Goal: Task Accomplishment & Management: Manage account settings

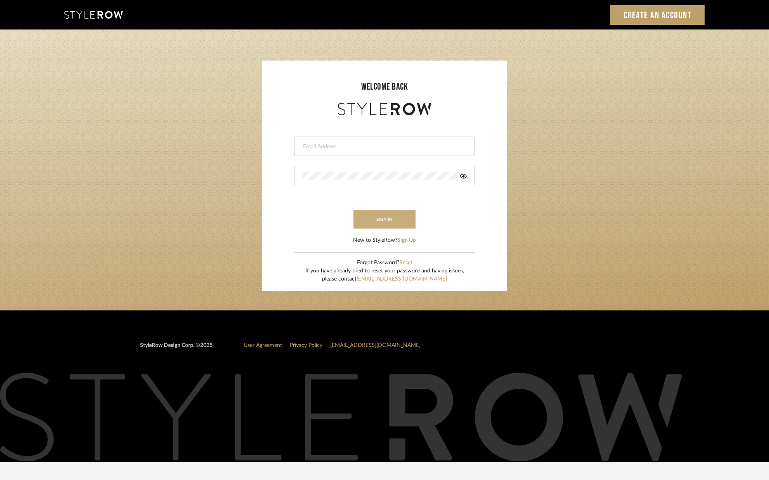
type input "[PERSON_NAME][EMAIL_ADDRESS][DOMAIN_NAME]"
click at [386, 217] on button "sign in" at bounding box center [384, 219] width 62 height 18
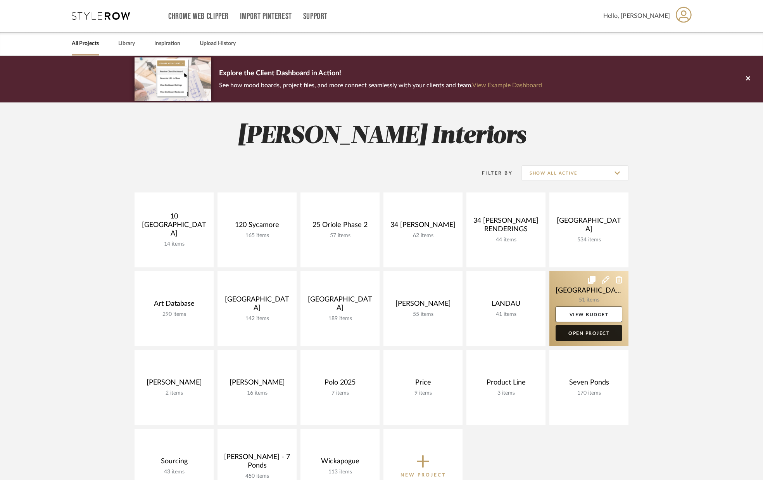
click at [577, 331] on link "Open Project" at bounding box center [589, 333] width 67 height 16
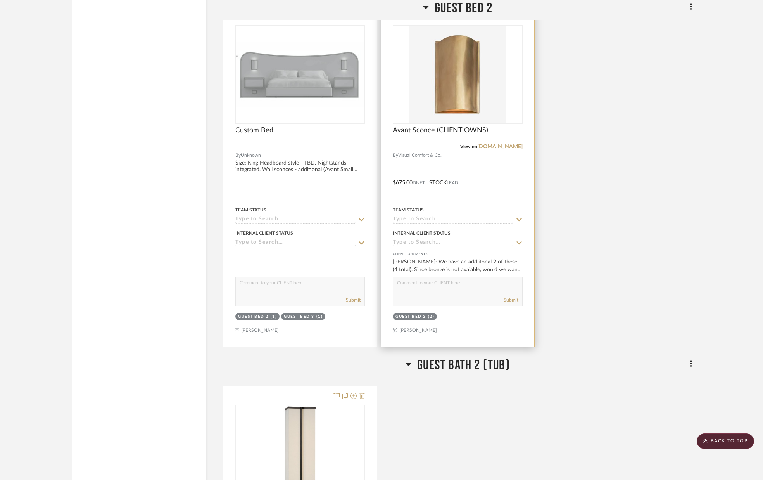
scroll to position [4913, 0]
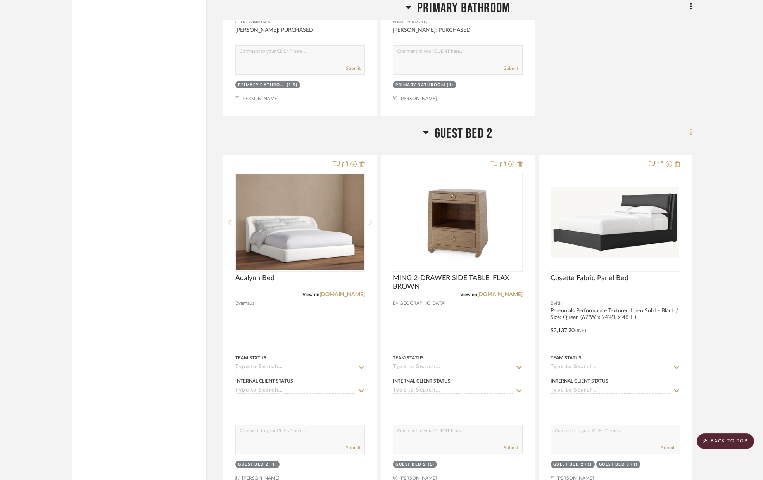
click at [692, 132] on icon at bounding box center [691, 132] width 2 height 9
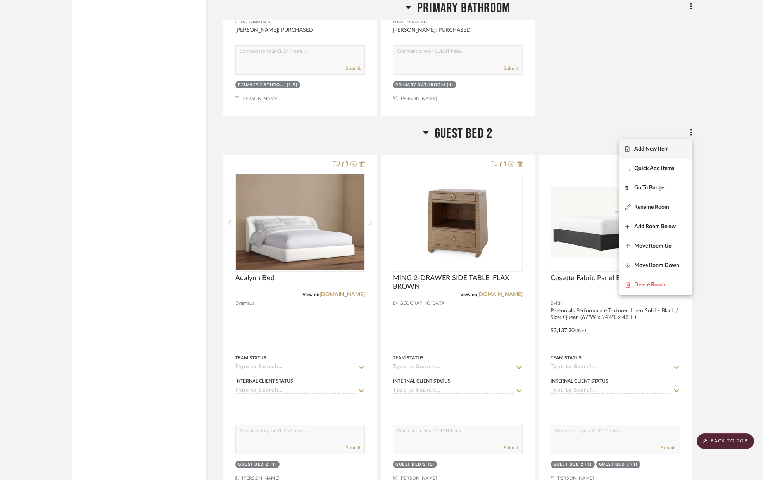
click at [664, 153] on button "Add New Item" at bounding box center [655, 148] width 73 height 19
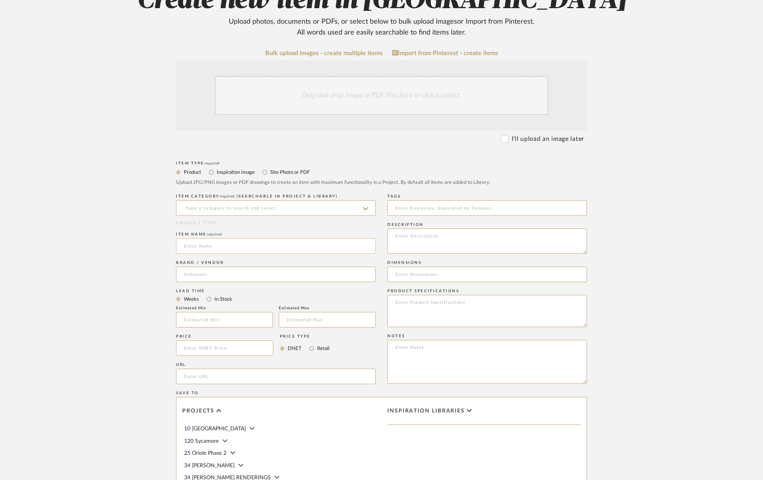
scroll to position [113, 0]
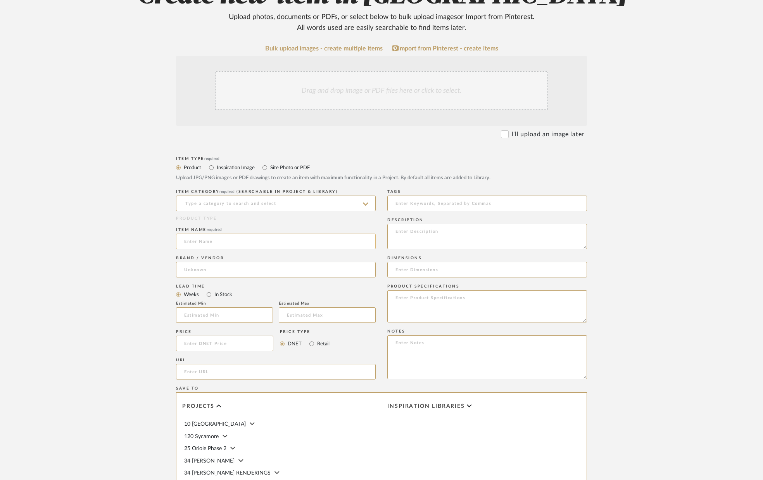
click at [266, 246] on input at bounding box center [276, 242] width 200 height 16
type input "Wall to Wall Carpet"
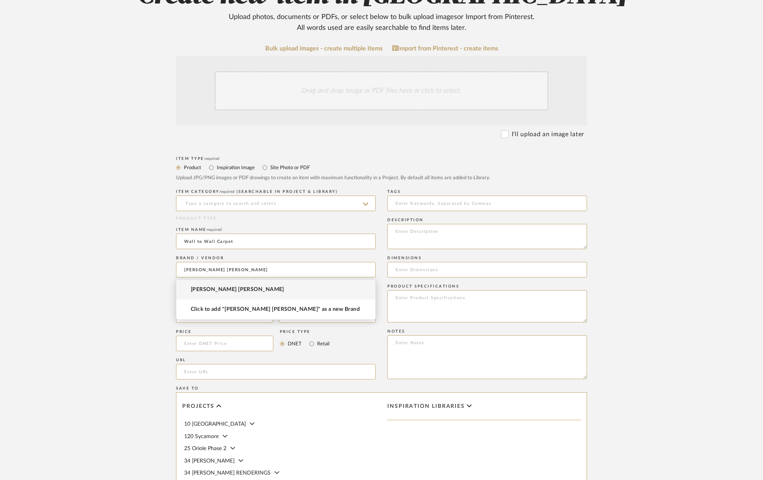
click at [241, 289] on span "Patterson Flynn Martin" at bounding box center [237, 289] width 93 height 7
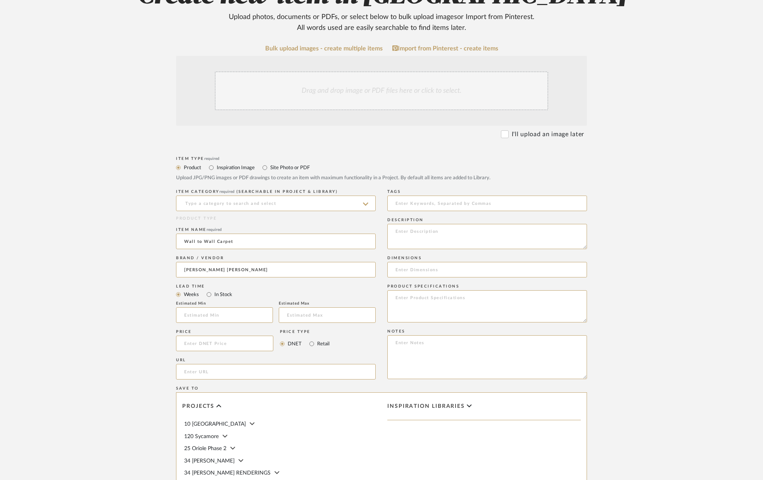
type input "Patterson Flynn Martin"
click at [210, 313] on input at bounding box center [224, 315] width 97 height 16
type input "4"
click at [299, 317] on input at bounding box center [327, 315] width 97 height 16
type input "6"
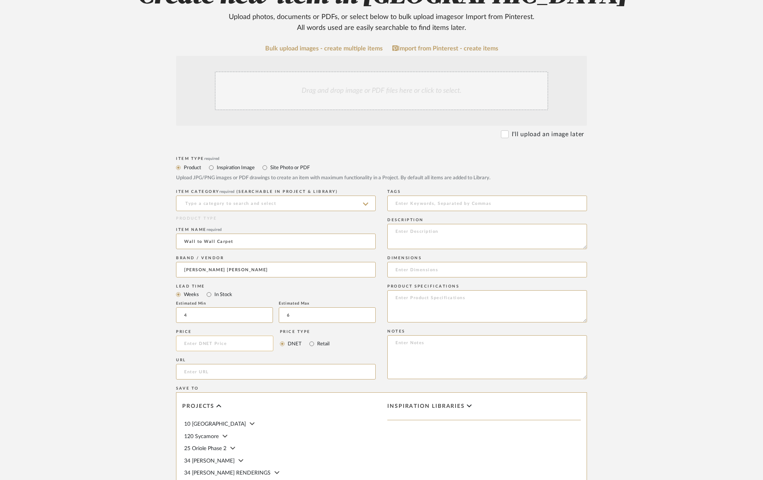
click at [212, 344] on input at bounding box center [224, 344] width 97 height 16
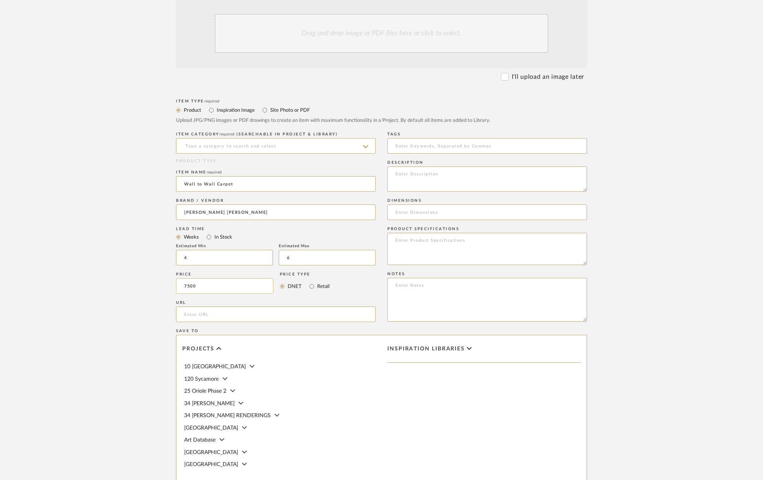
scroll to position [171, 0]
type input "$7,500.00"
click at [245, 314] on input "url" at bounding box center [276, 314] width 200 height 16
click at [435, 183] on textarea at bounding box center [488, 178] width 200 height 25
type textarea "i"
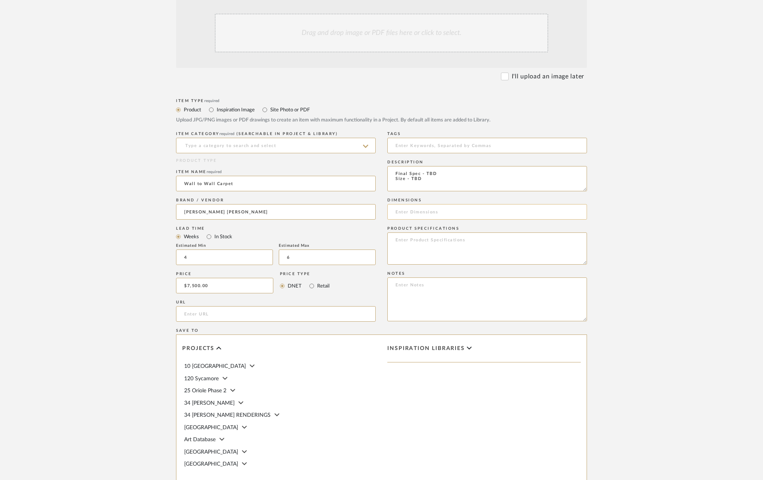
type textarea "Final Spec - TBD Size - TBD"
click at [424, 212] on input at bounding box center [488, 212] width 200 height 16
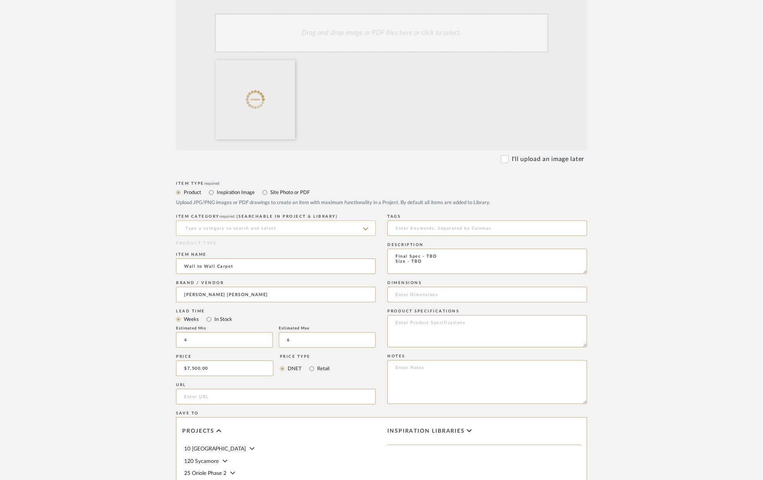
click at [215, 225] on input at bounding box center [276, 228] width 200 height 16
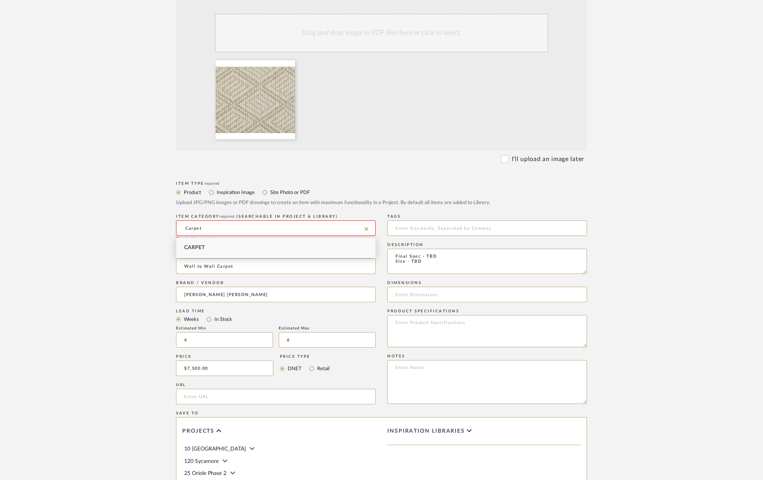
type input "Carpet"
click at [213, 245] on div "Carpet" at bounding box center [275, 248] width 199 height 20
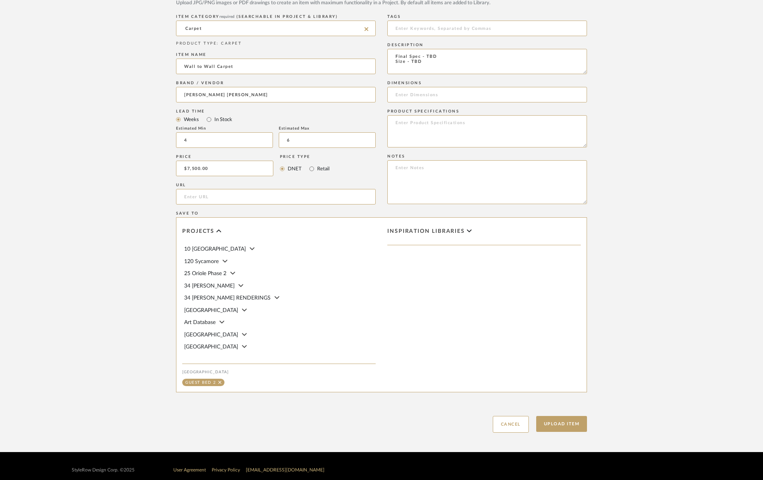
scroll to position [379, 0]
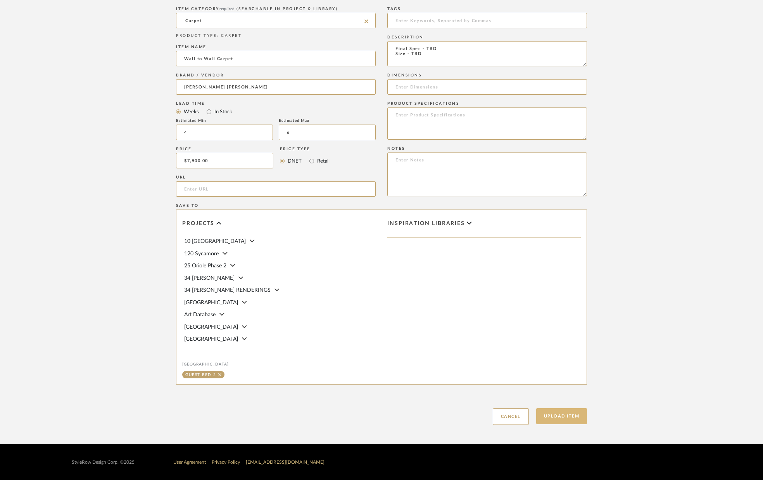
click at [561, 417] on button "Upload Item" at bounding box center [561, 416] width 51 height 16
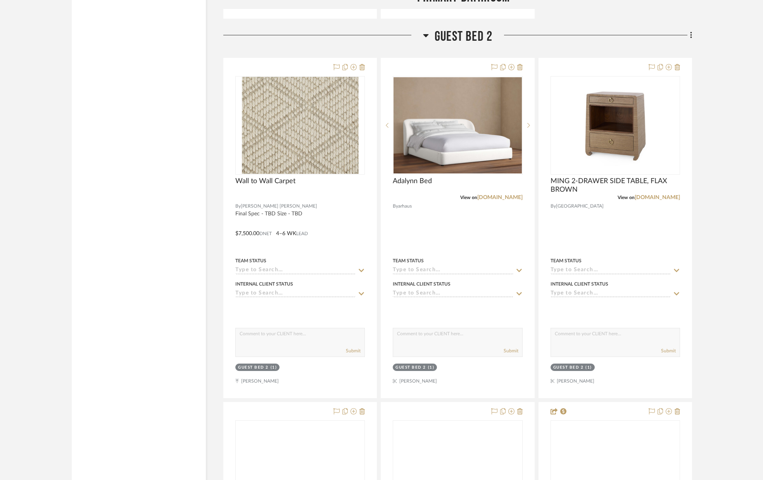
scroll to position [5029, 0]
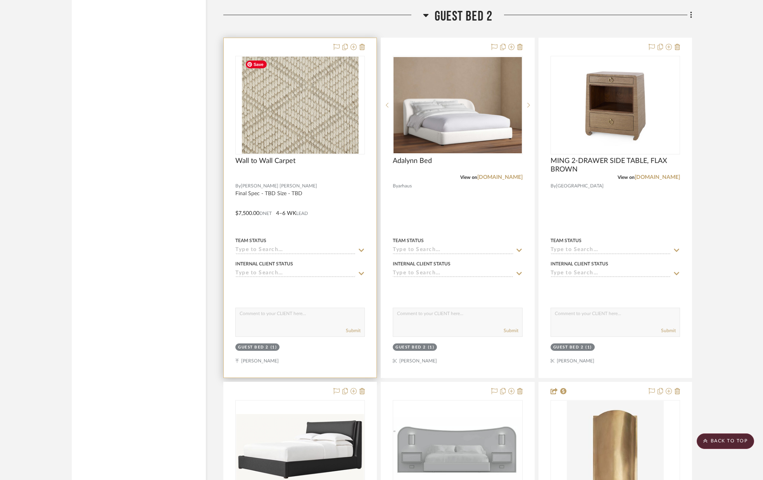
click at [291, 114] on img "0" at bounding box center [300, 105] width 117 height 97
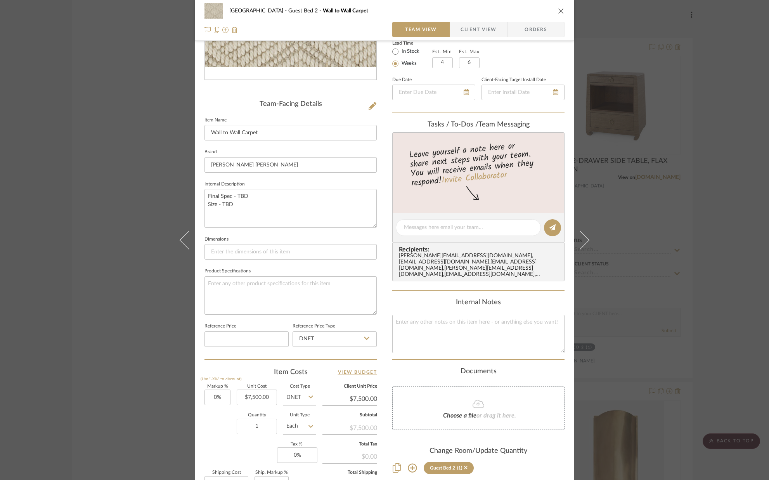
scroll to position [144, 0]
click at [369, 106] on icon at bounding box center [373, 104] width 8 height 8
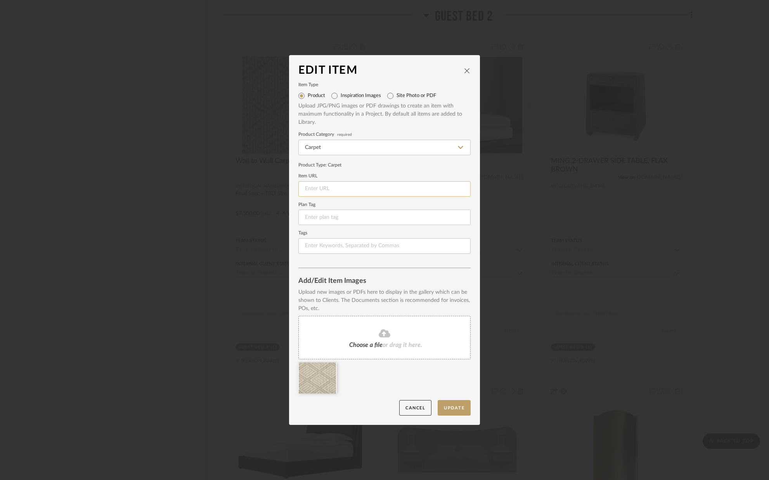
click at [322, 190] on input at bounding box center [384, 189] width 172 height 16
paste input "https://www.pattersonflynn.com/products/rocking-diamond-ivorymarble?variant=431…"
type input "https://www.pattersonflynn.com/products/rocking-diamond-ivorymarble?variant=431…"
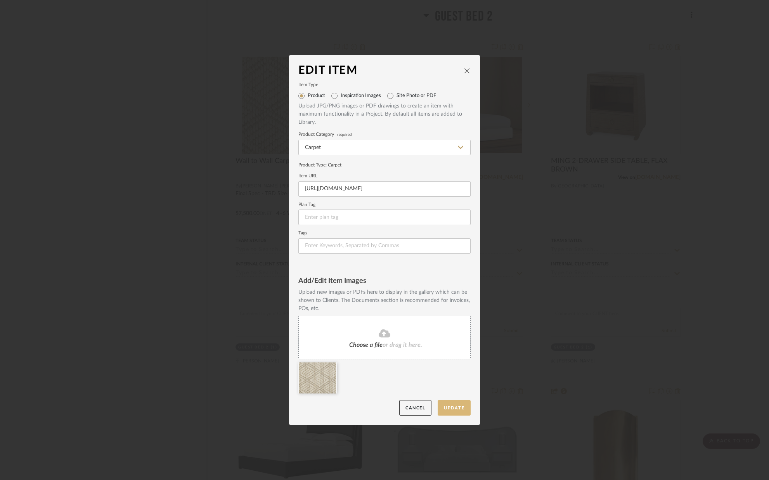
click at [451, 403] on button "Update" at bounding box center [454, 408] width 33 height 16
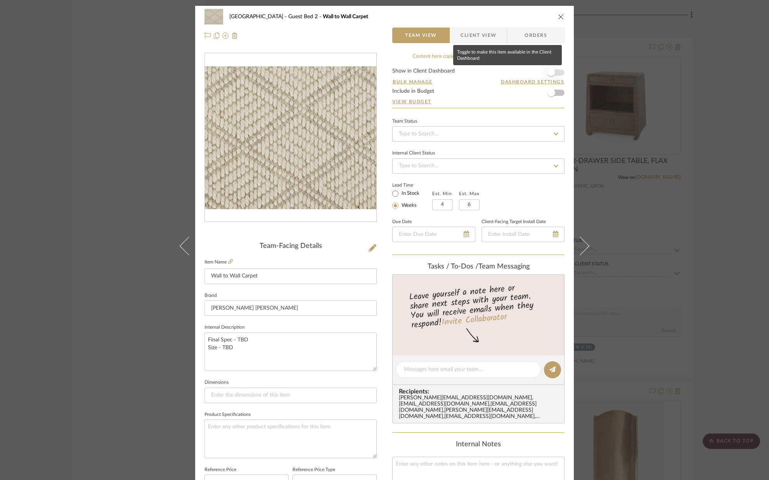
click at [555, 72] on span "button" at bounding box center [551, 72] width 17 height 17
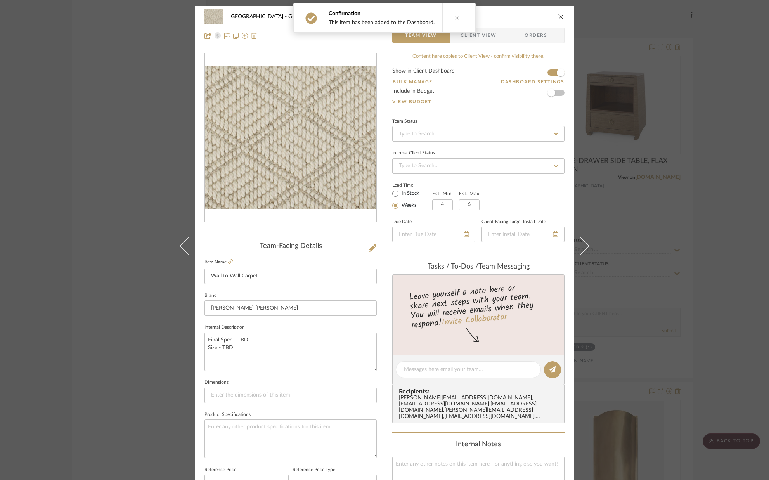
click at [484, 37] on span "Client View" at bounding box center [478, 36] width 36 height 16
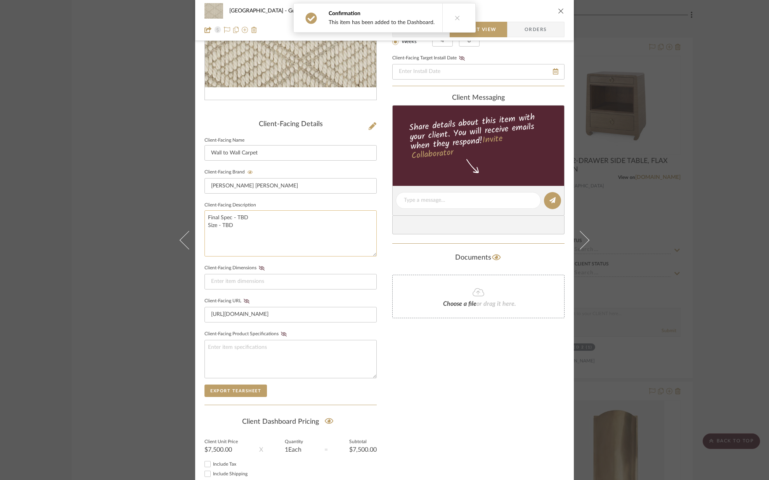
scroll to position [123, 0]
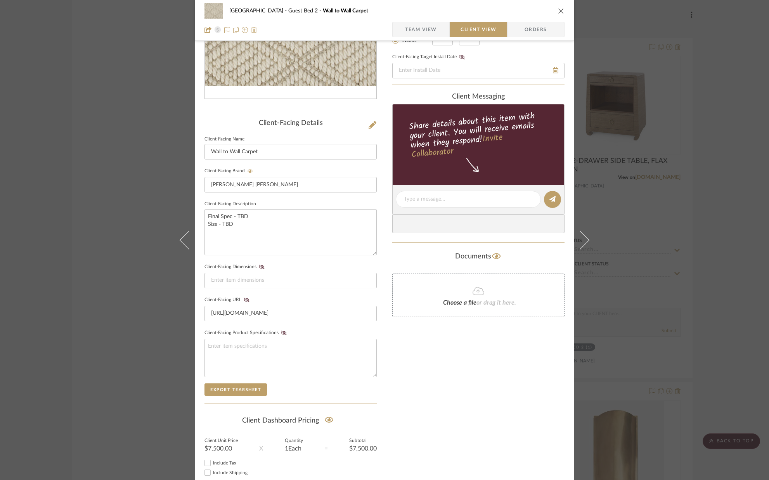
click at [244, 298] on icon at bounding box center [247, 300] width 6 height 5
click at [558, 9] on icon "close" at bounding box center [561, 11] width 6 height 6
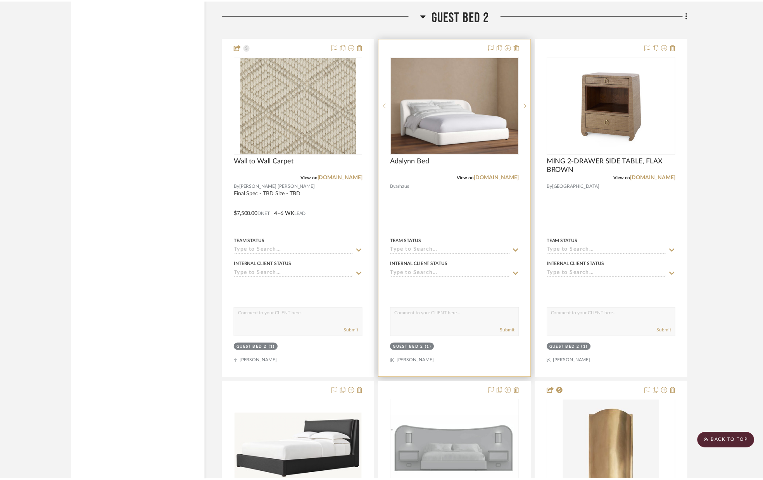
scroll to position [5029, 0]
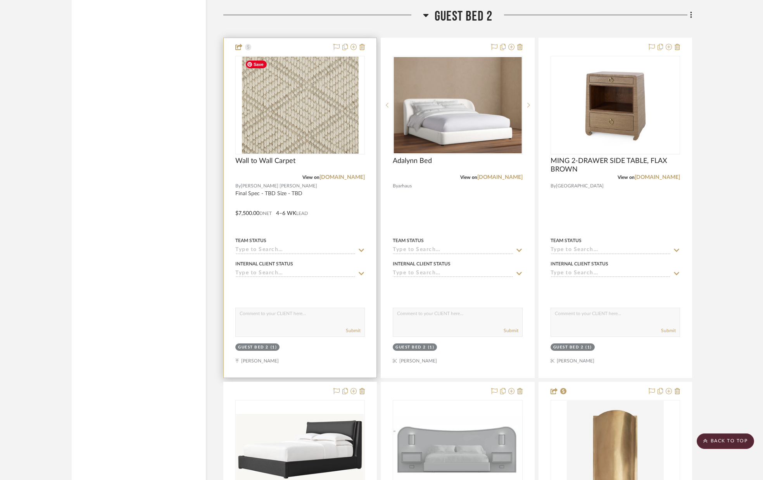
click at [306, 84] on img "0" at bounding box center [300, 105] width 117 height 97
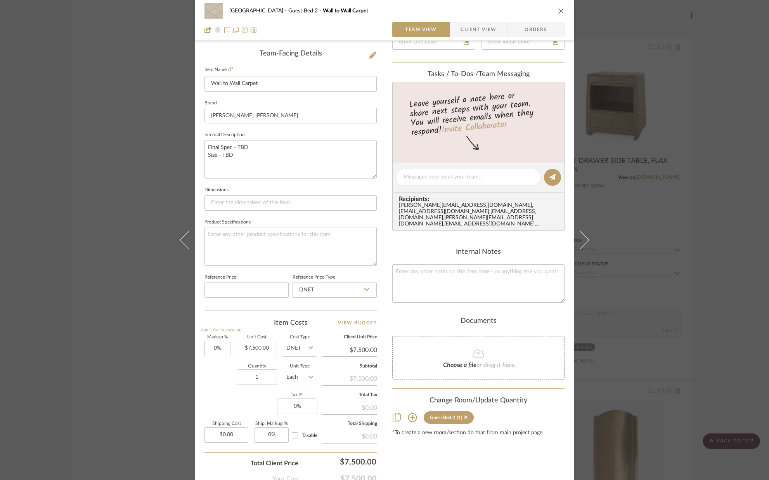
scroll to position [242, 0]
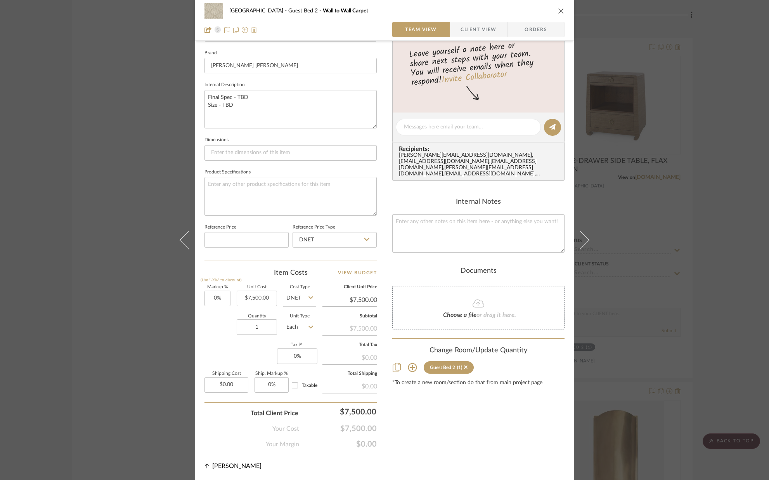
click at [410, 368] on icon at bounding box center [412, 367] width 9 height 9
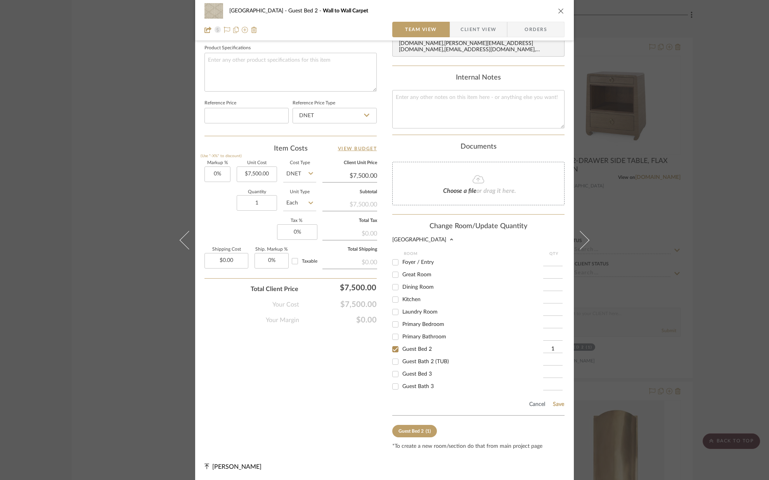
scroll to position [368, 0]
click at [397, 375] on input "Guest Bed 3" at bounding box center [395, 373] width 12 height 12
checkbox input "true"
type input "1"
click at [555, 403] on button "Save" at bounding box center [558, 403] width 12 height 6
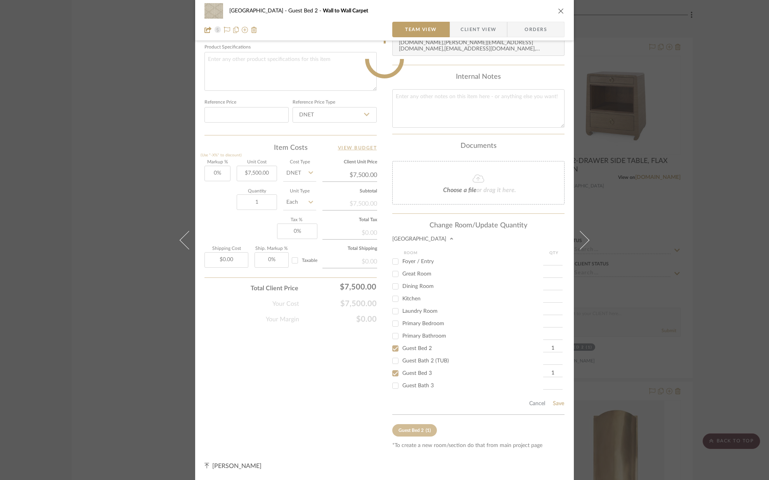
scroll to position [242, 0]
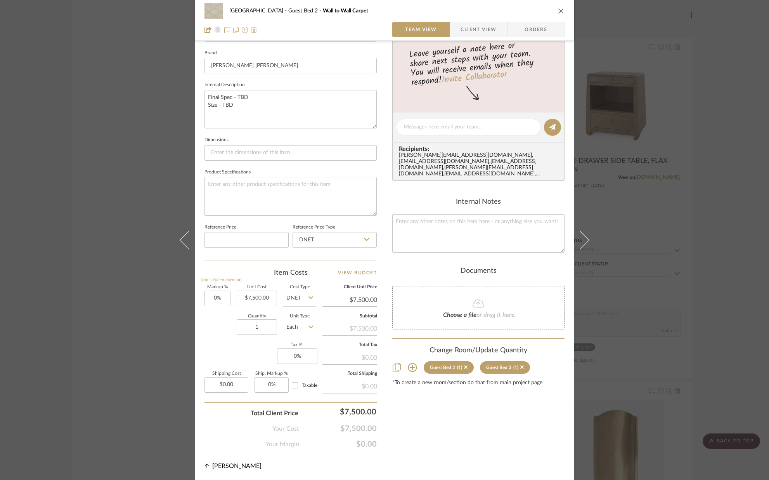
click at [556, 14] on div "Palm Beach Guest Bed 2 Wall to Wall Carpet" at bounding box center [384, 11] width 360 height 16
click at [558, 11] on icon "close" at bounding box center [561, 11] width 6 height 6
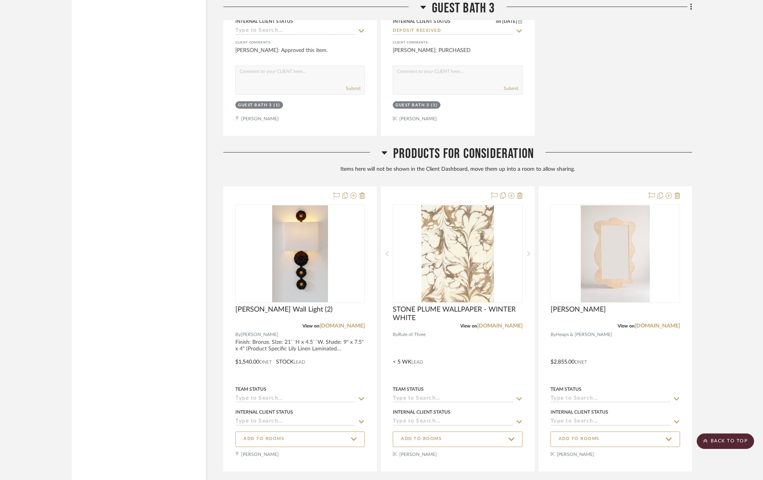
scroll to position [7096, 0]
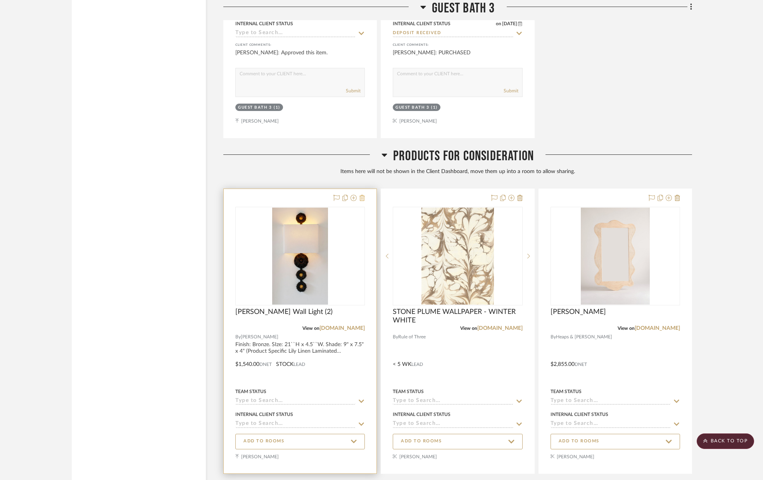
click at [362, 199] on icon at bounding box center [362, 198] width 5 height 6
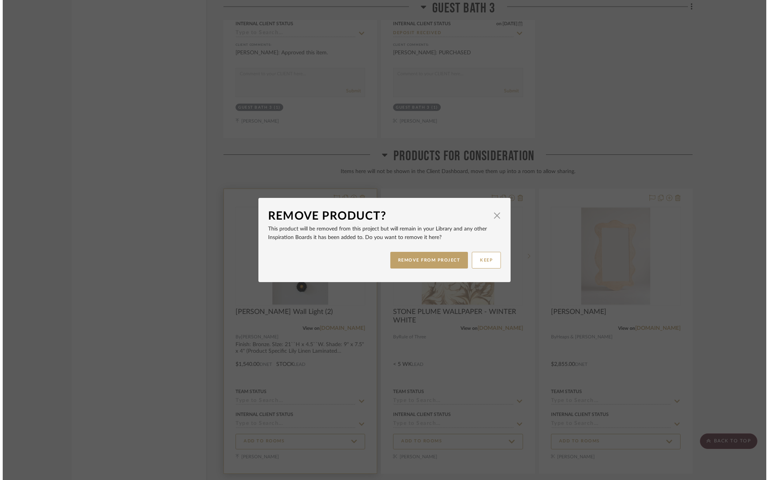
scroll to position [0, 0]
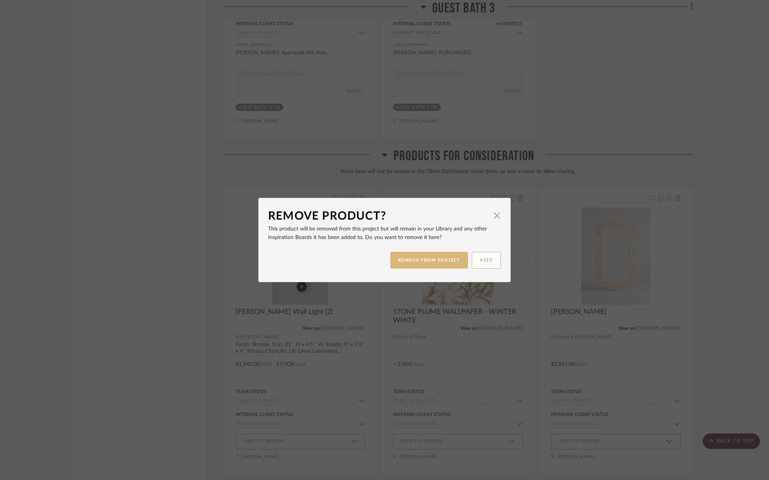
click at [402, 257] on button "REMOVE FROM PROJECT" at bounding box center [429, 260] width 78 height 17
